Goal: Task Accomplishment & Management: Manage account settings

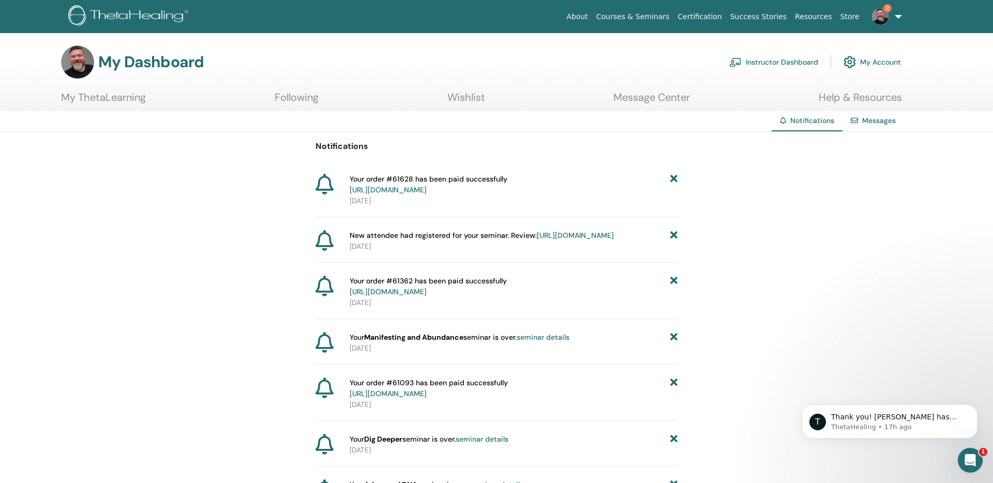
click at [537, 240] on link "https://member.thetahealing.com/instructor/seminar/367700/attendees" at bounding box center [575, 235] width 77 height 9
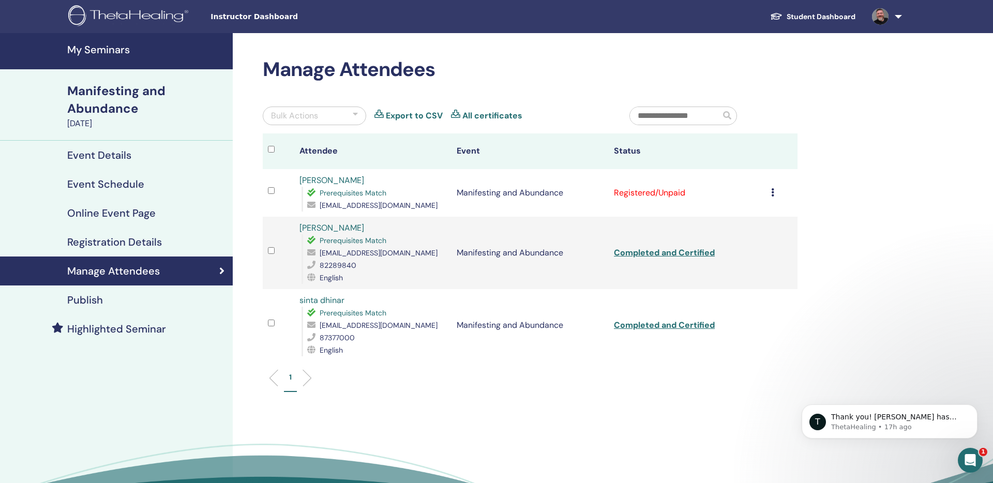
click at [769, 193] on td "Cancel Registration Do not auto-certify Mark as Paid Mark as Unpaid Mark as Abs…" at bounding box center [782, 193] width 32 height 48
click at [772, 196] on icon at bounding box center [772, 192] width 3 height 8
click at [751, 279] on p "Complete and Certify" at bounding box center [758, 282] width 82 height 12
click at [672, 191] on link "Completed and Certified" at bounding box center [664, 192] width 101 height 11
